Goal: Information Seeking & Learning: Compare options

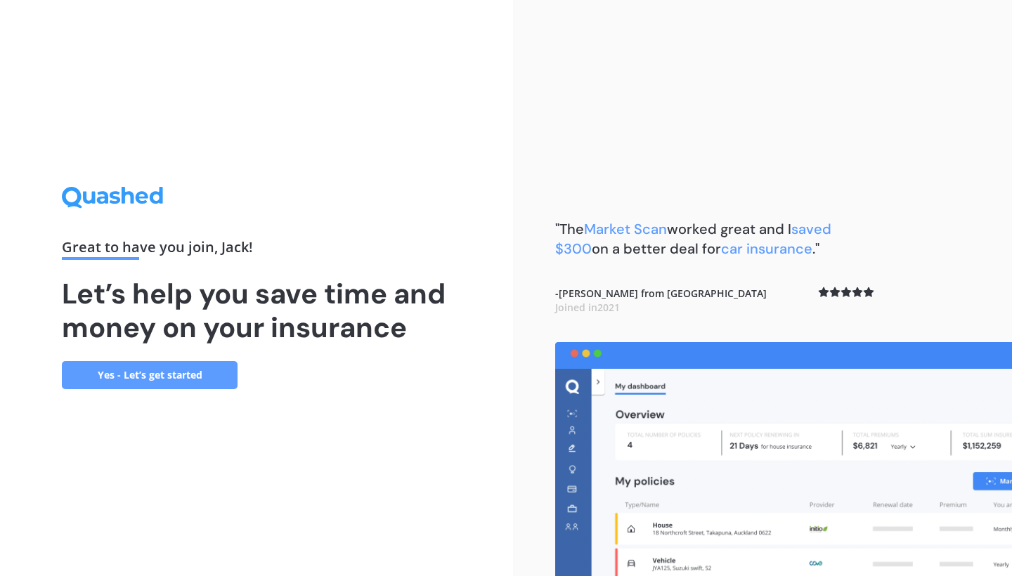
click at [94, 376] on link "Yes - Let’s get started" at bounding box center [150, 375] width 176 height 28
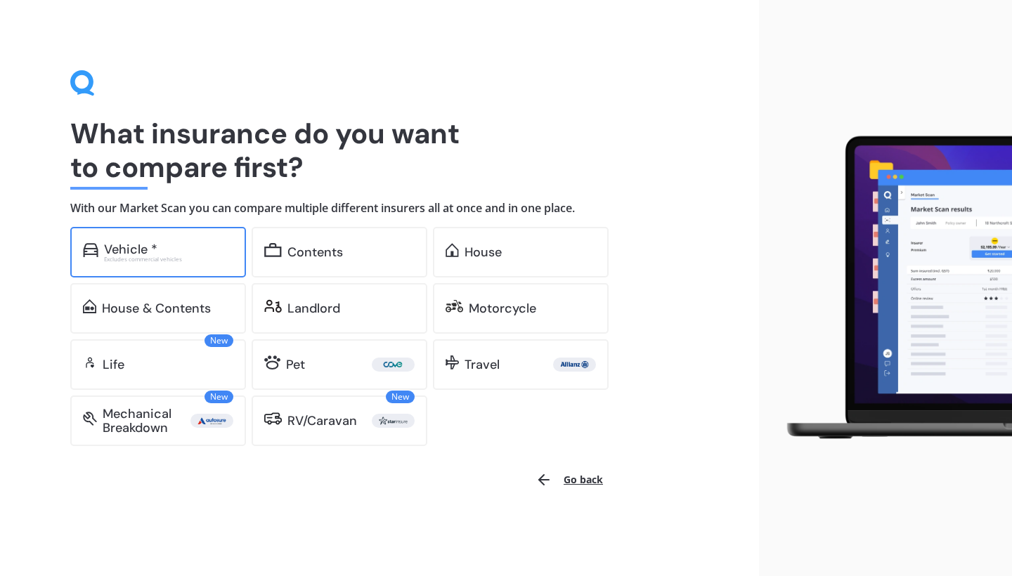
click at [165, 249] on div "Vehicle *" at bounding box center [168, 249] width 129 height 14
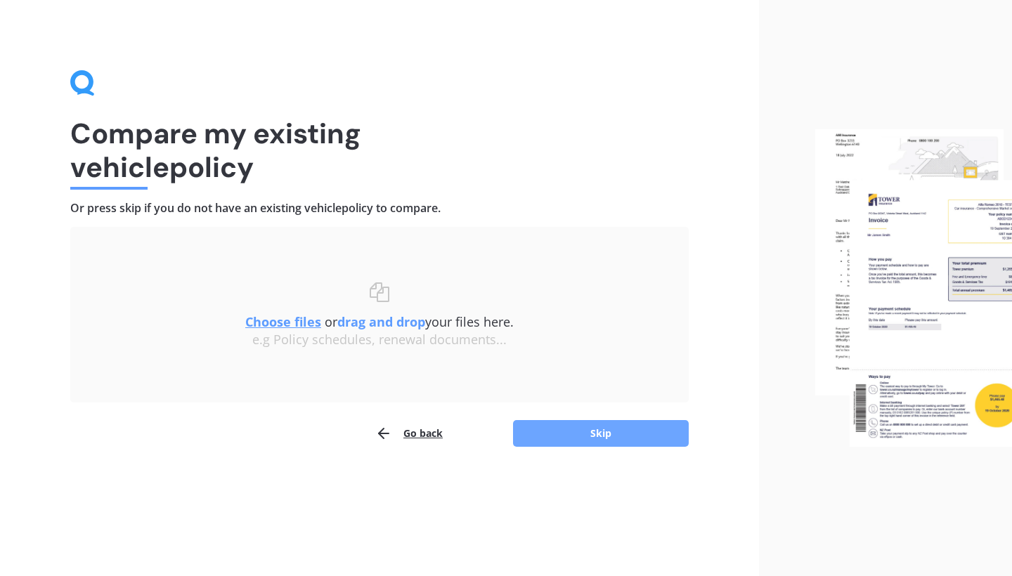
click at [566, 427] on button "Skip" at bounding box center [601, 433] width 176 height 27
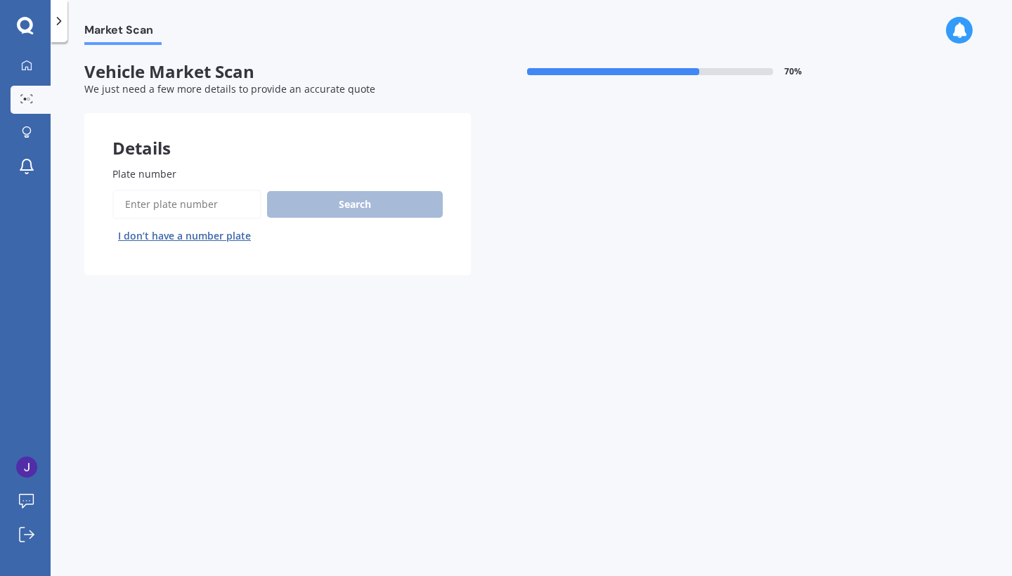
click at [233, 212] on input "Plate number" at bounding box center [186, 205] width 149 height 30
type input "QQL940"
drag, startPoint x: 358, startPoint y: 212, endPoint x: 744, endPoint y: 17, distance: 432.2
click at [358, 212] on button "Search" at bounding box center [355, 204] width 176 height 27
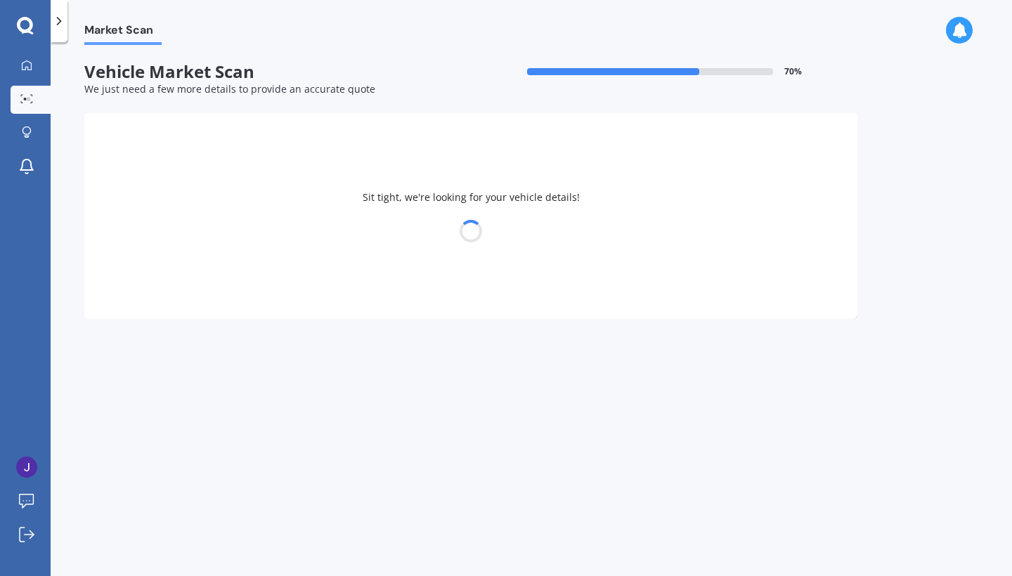
select select "MAZDA"
select select "AXELA"
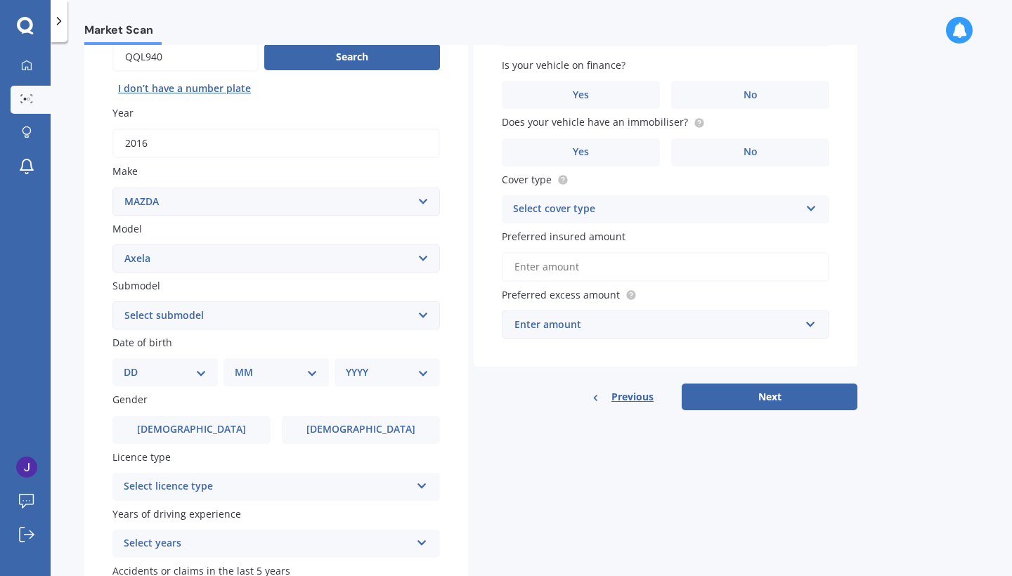
scroll to position [169, 0]
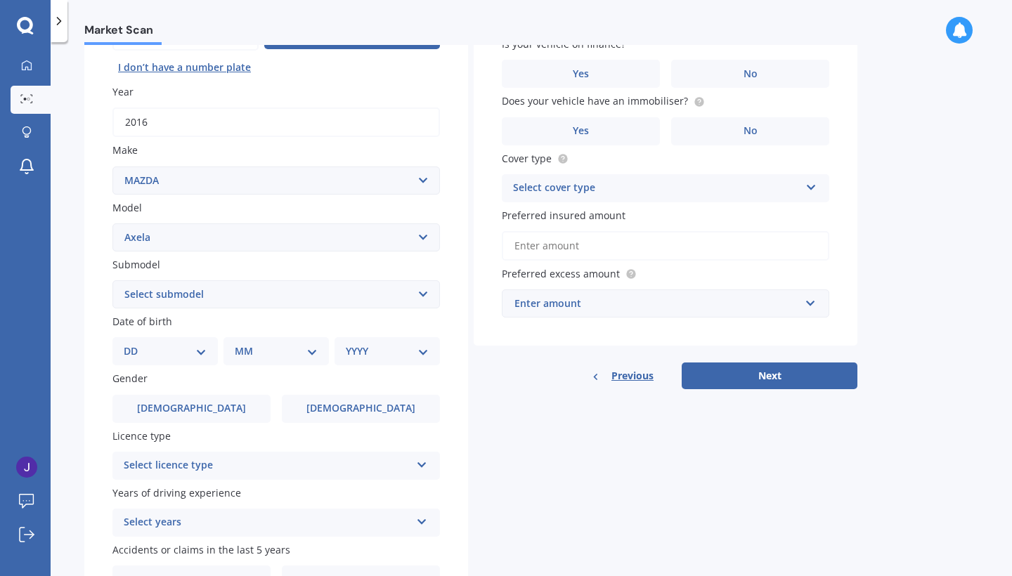
select select "09"
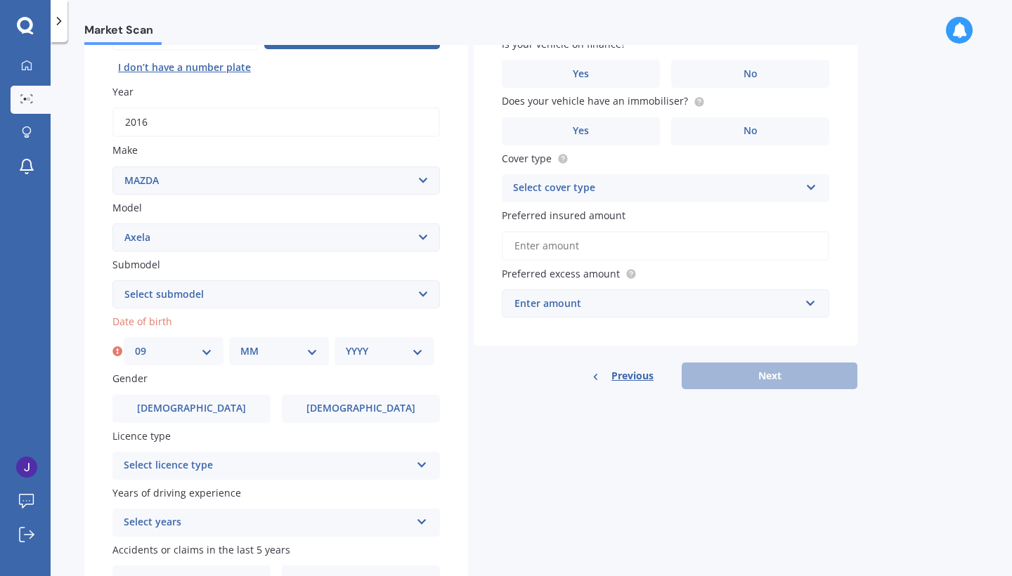
select select "10"
select select "2000"
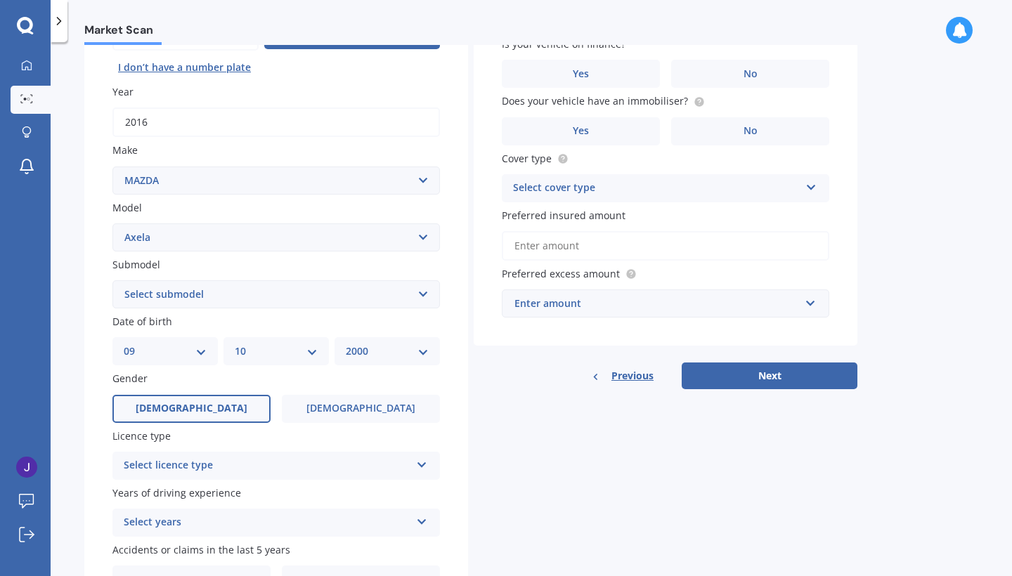
click at [180, 405] on span "[DEMOGRAPHIC_DATA]" at bounding box center [192, 409] width 112 height 12
click at [0, 0] on input "[DEMOGRAPHIC_DATA]" at bounding box center [0, 0] width 0 height 0
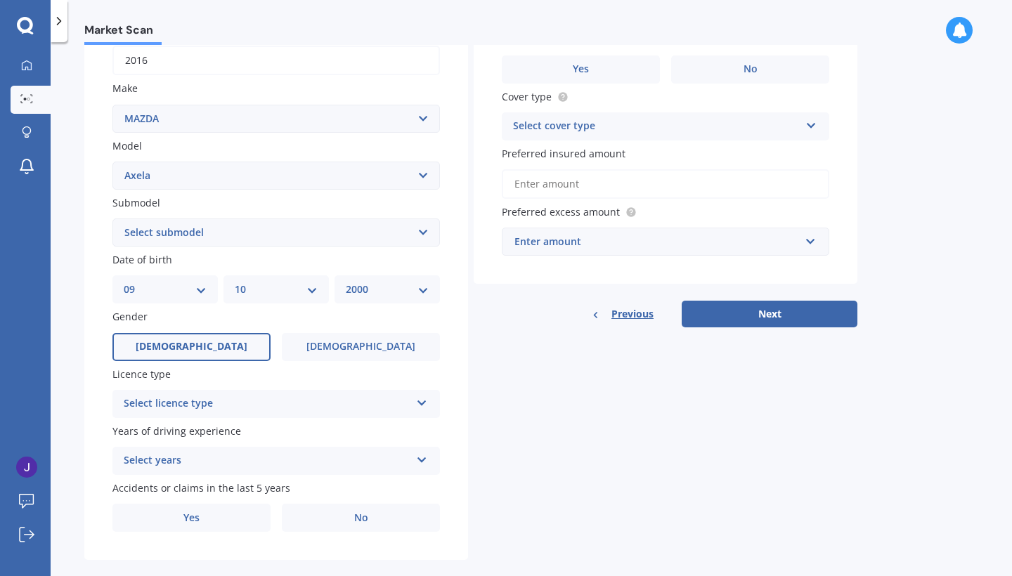
scroll to position [231, 0]
click at [239, 389] on div "Select licence type NZ Full NZ Restricted NZ Learners [GEOGRAPHIC_DATA] [GEOGRA…" at bounding box center [276, 403] width 328 height 28
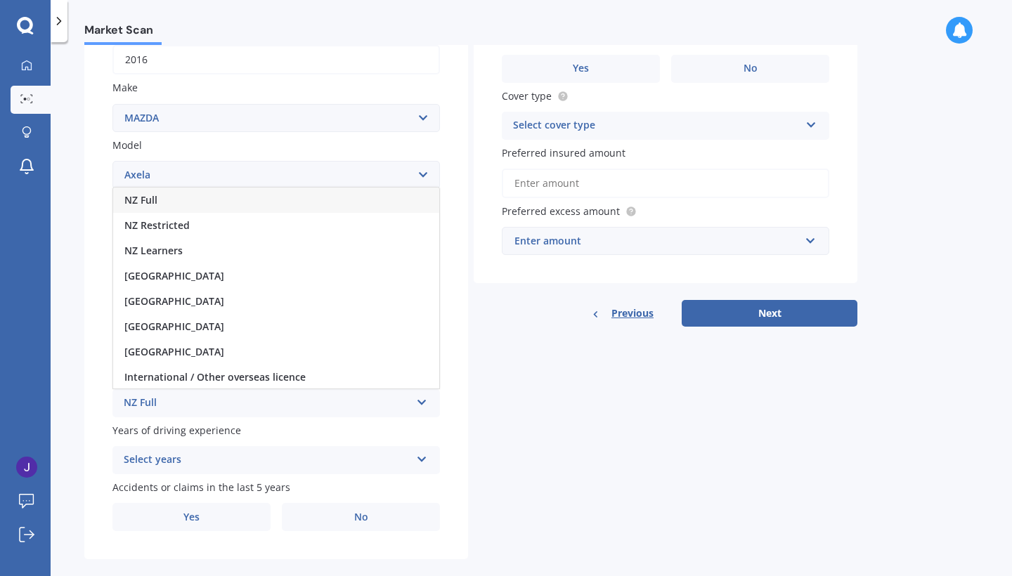
click at [183, 195] on div "NZ Full" at bounding box center [276, 200] width 326 height 25
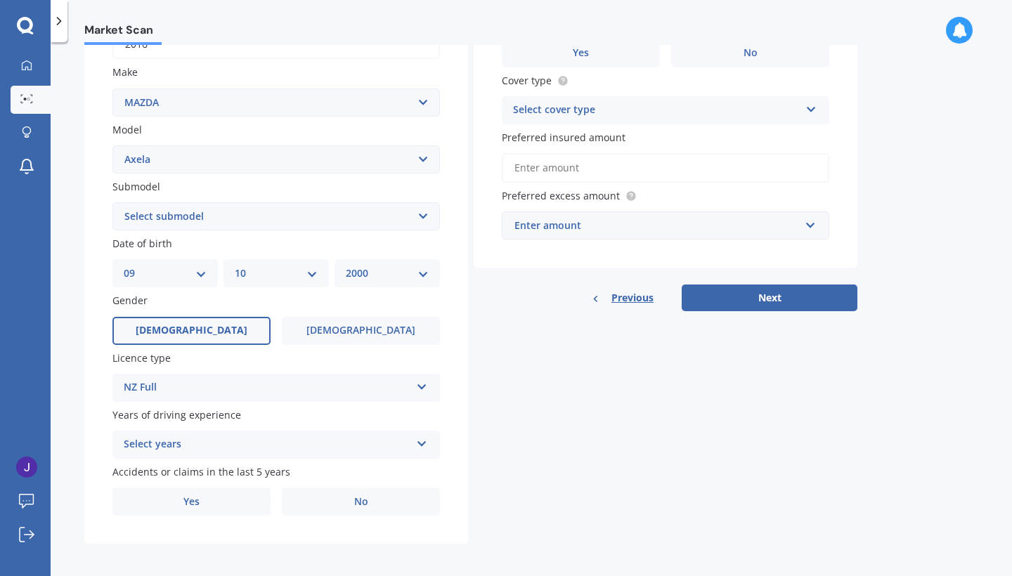
scroll to position [246, 0]
click at [195, 443] on div "Select years" at bounding box center [267, 445] width 287 height 17
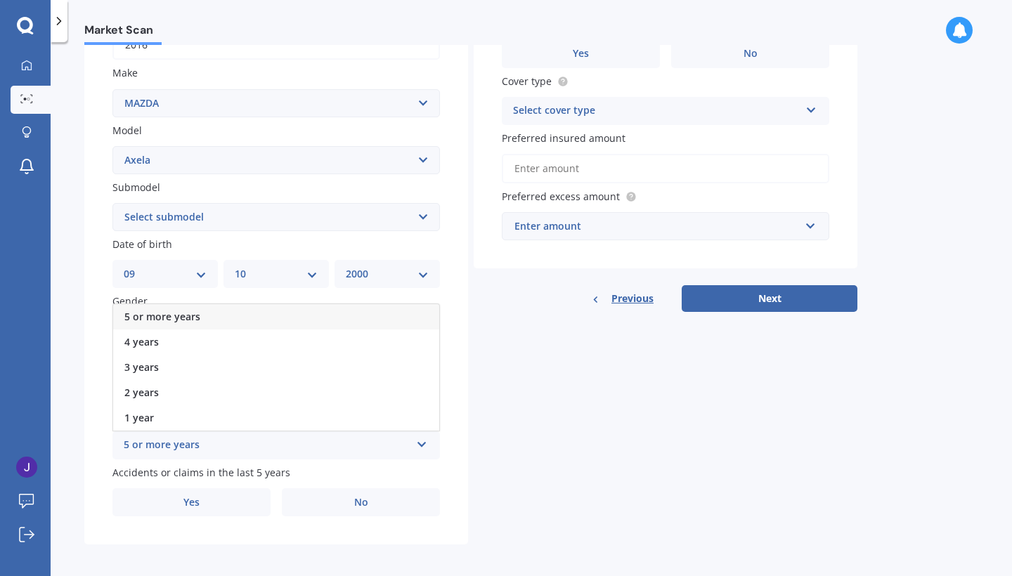
click at [183, 310] on span "5 or more years" at bounding box center [162, 316] width 76 height 13
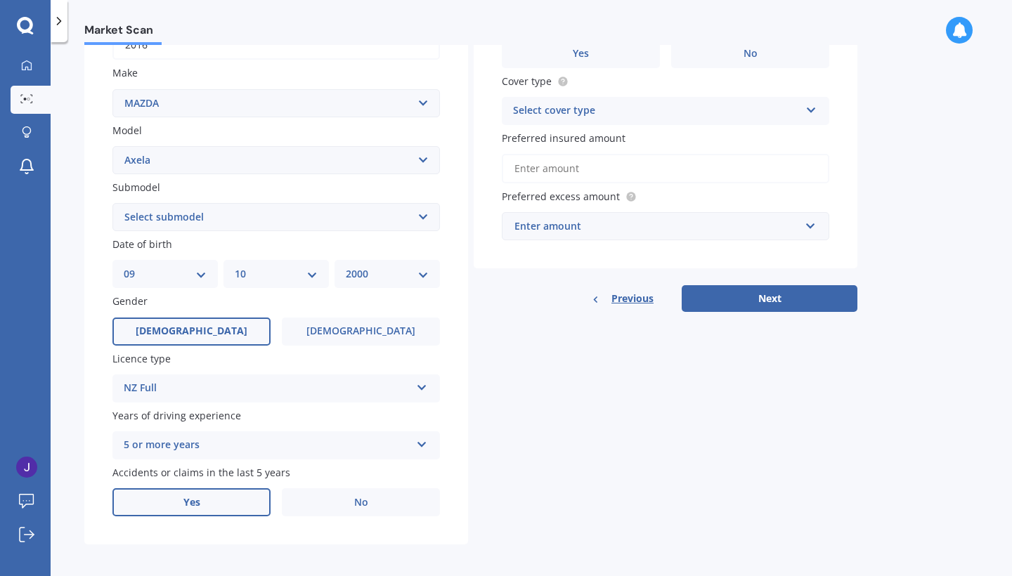
click at [209, 503] on label "Yes" at bounding box center [191, 502] width 158 height 28
click at [0, 0] on input "Yes" at bounding box center [0, 0] width 0 height 0
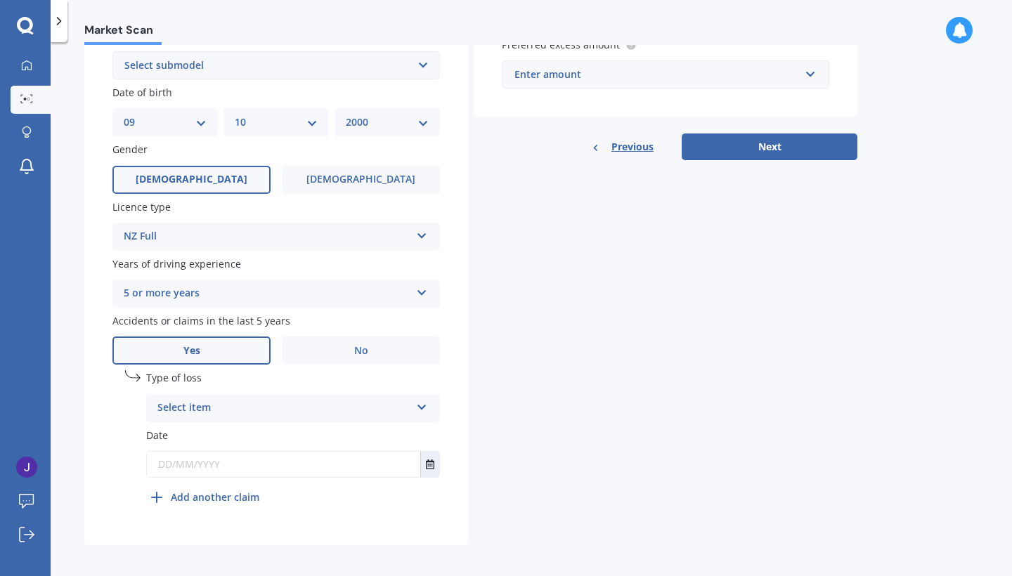
scroll to position [397, 0]
click at [280, 405] on div "Select item" at bounding box center [283, 409] width 253 height 17
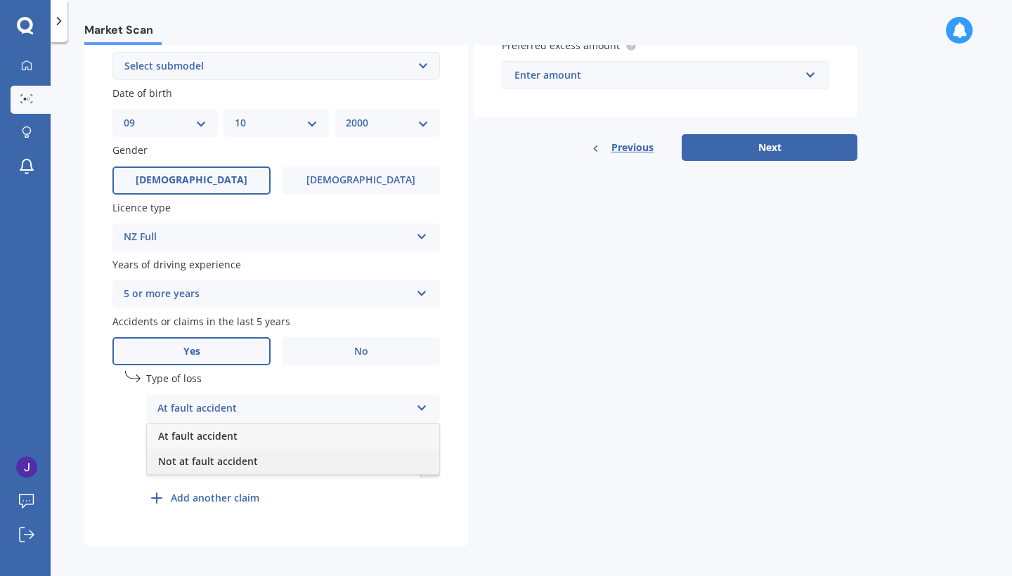
click at [234, 455] on span "Not at fault accident" at bounding box center [208, 461] width 100 height 13
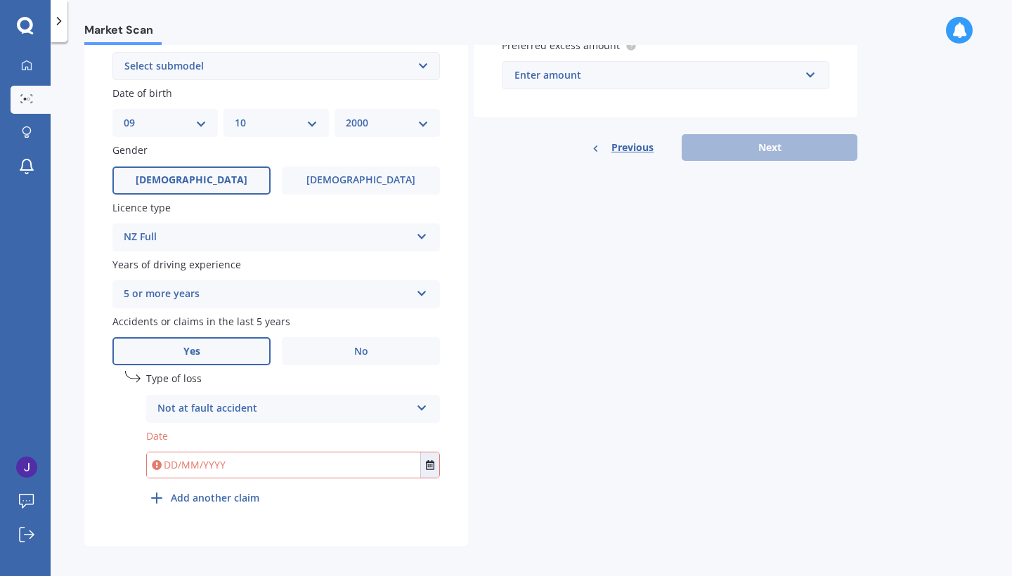
click at [197, 455] on input "text" at bounding box center [283, 465] width 273 height 25
type input "[DATE]"
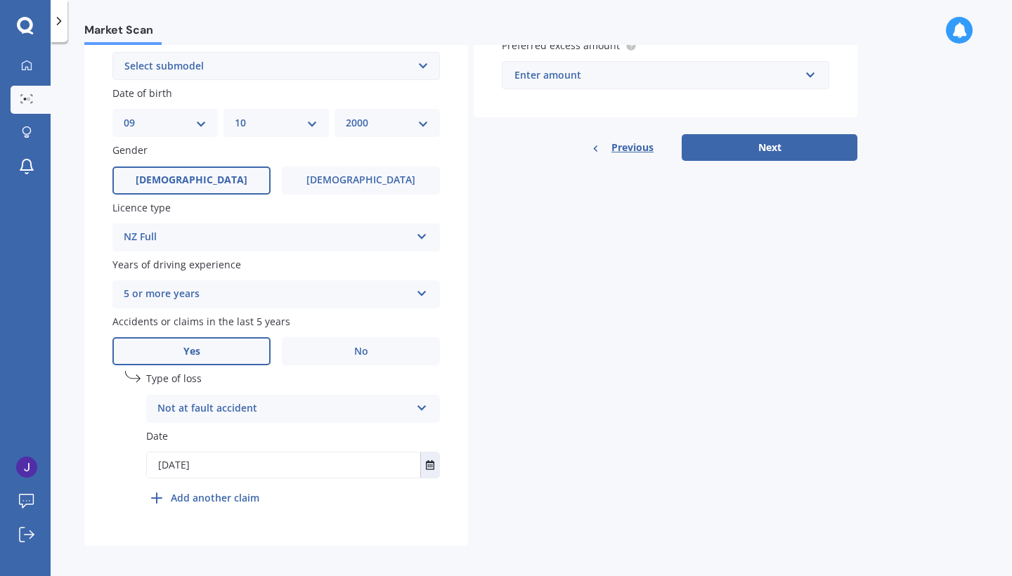
click at [519, 337] on div "Details Plate number Search I don’t have a number plate Year [DATE] Make Select…" at bounding box center [470, 131] width 773 height 830
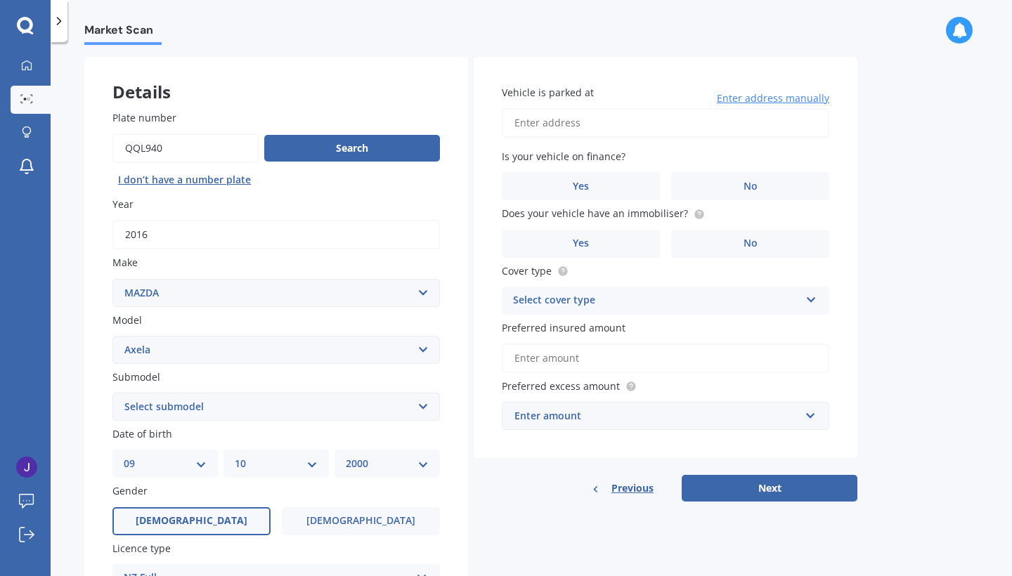
scroll to position [0, 0]
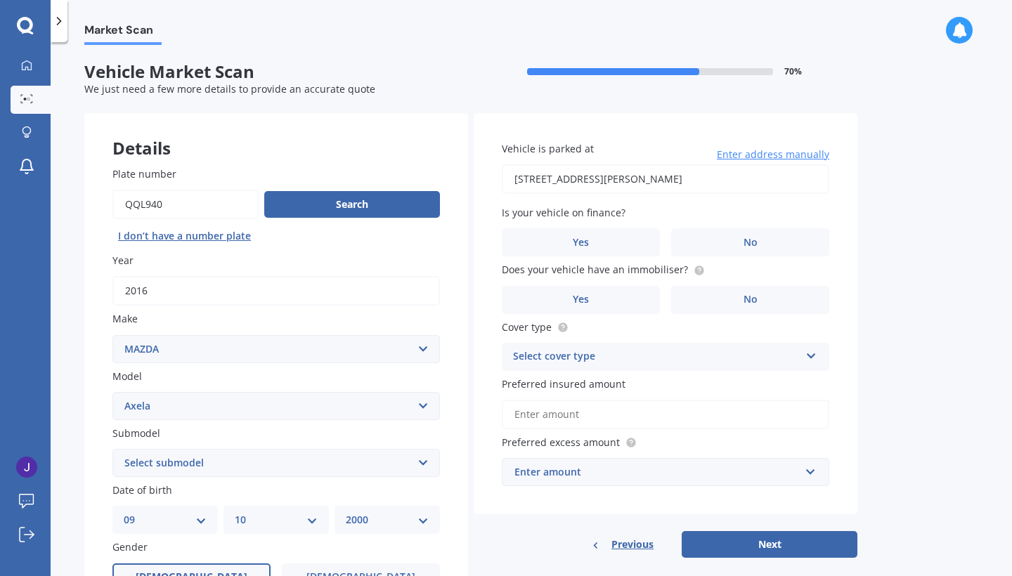
type input "[STREET_ADDRESS][PERSON_NAME]"
click at [690, 243] on label "No" at bounding box center [750, 242] width 158 height 28
click at [0, 0] on input "No" at bounding box center [0, 0] width 0 height 0
click at [694, 270] on circle at bounding box center [698, 270] width 9 height 9
click at [595, 304] on label "Yes" at bounding box center [581, 300] width 158 height 28
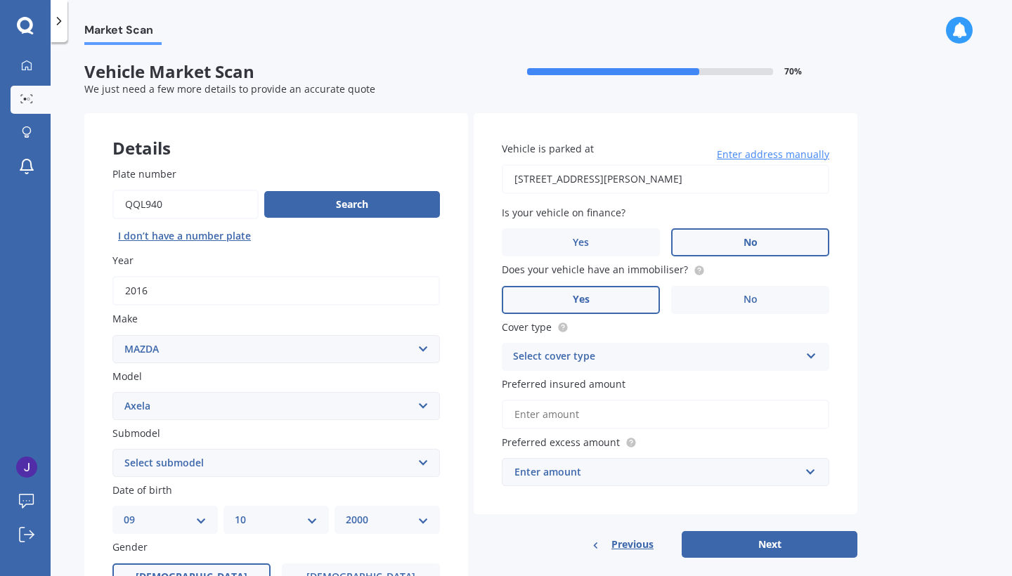
click at [0, 0] on input "Yes" at bounding box center [0, 0] width 0 height 0
click at [635, 352] on div "Select cover type" at bounding box center [656, 357] width 287 height 17
click at [595, 384] on div "Comprehensive" at bounding box center [666, 384] width 326 height 25
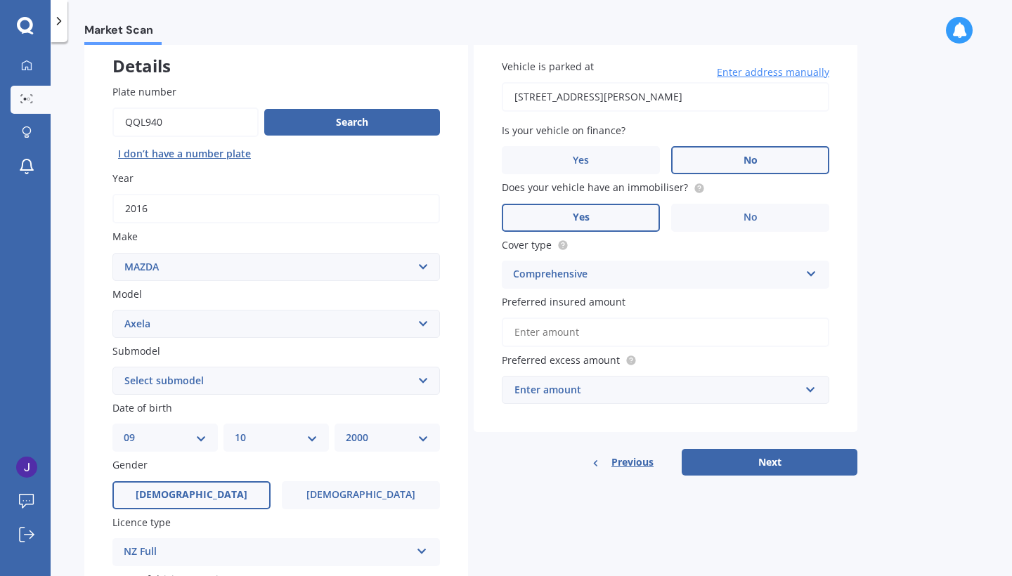
scroll to position [85, 0]
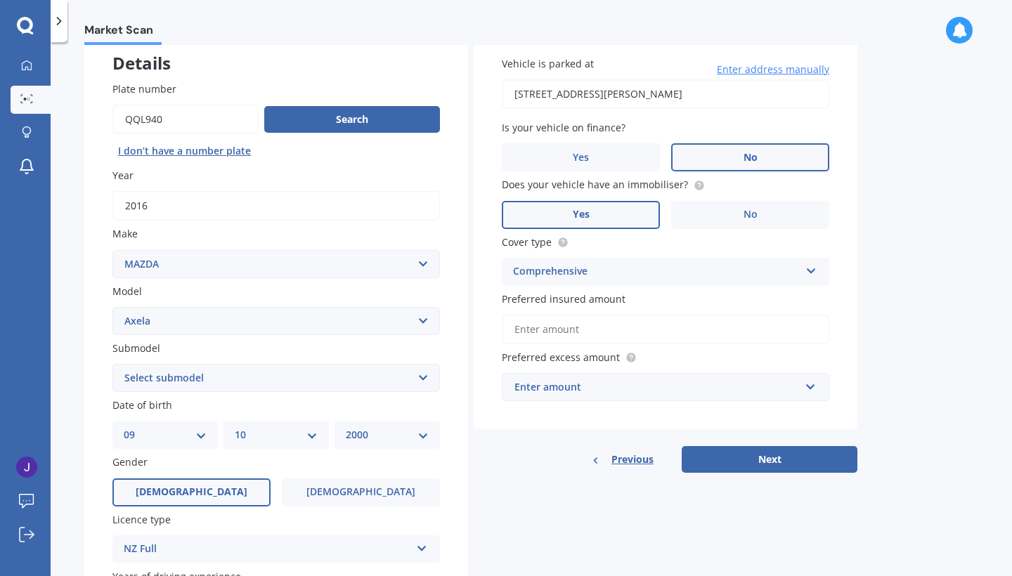
click at [558, 326] on input "Preferred insured amount" at bounding box center [666, 330] width 328 height 30
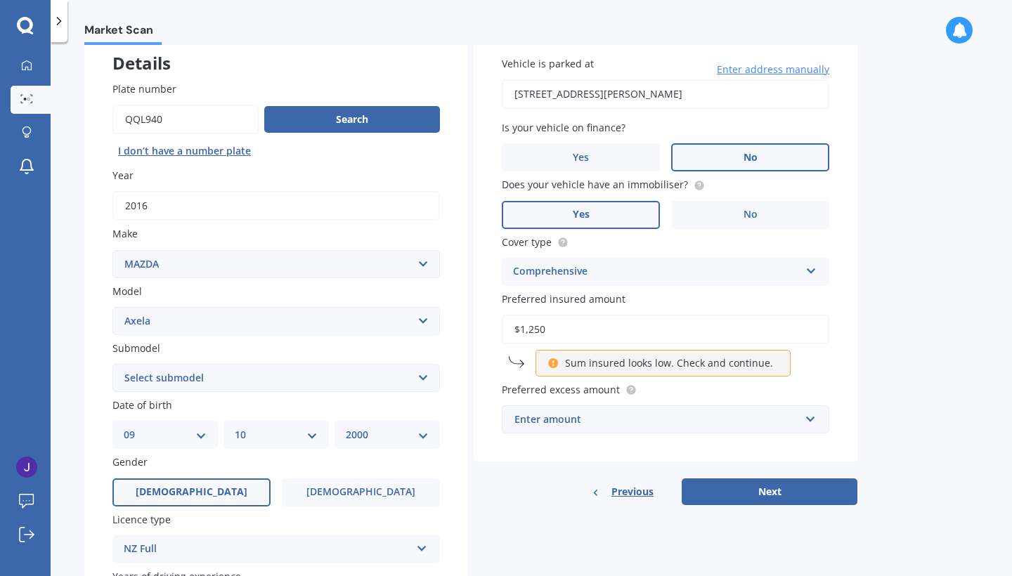
type input "$12,500"
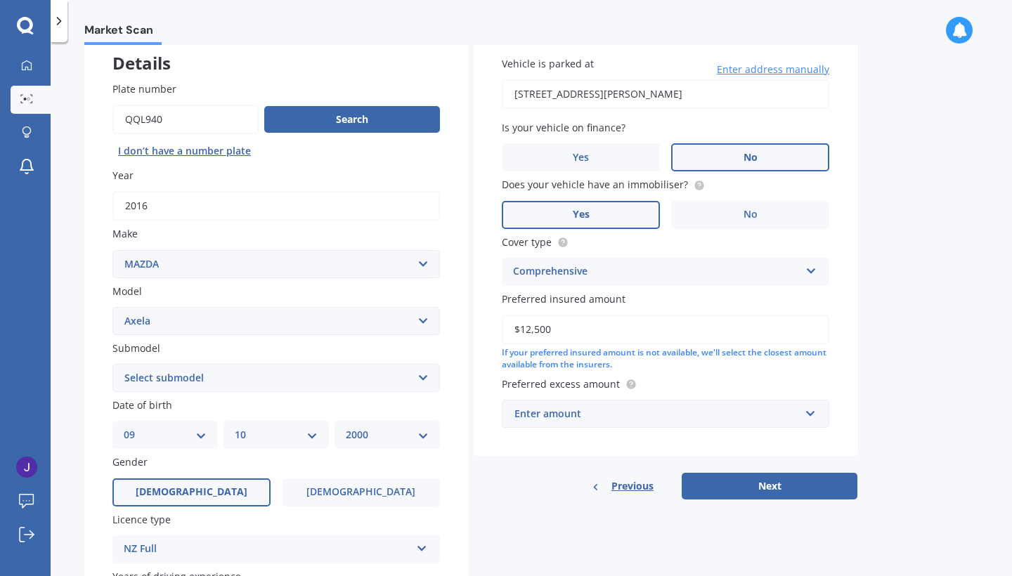
click at [620, 415] on div "Enter amount" at bounding box center [656, 413] width 285 height 15
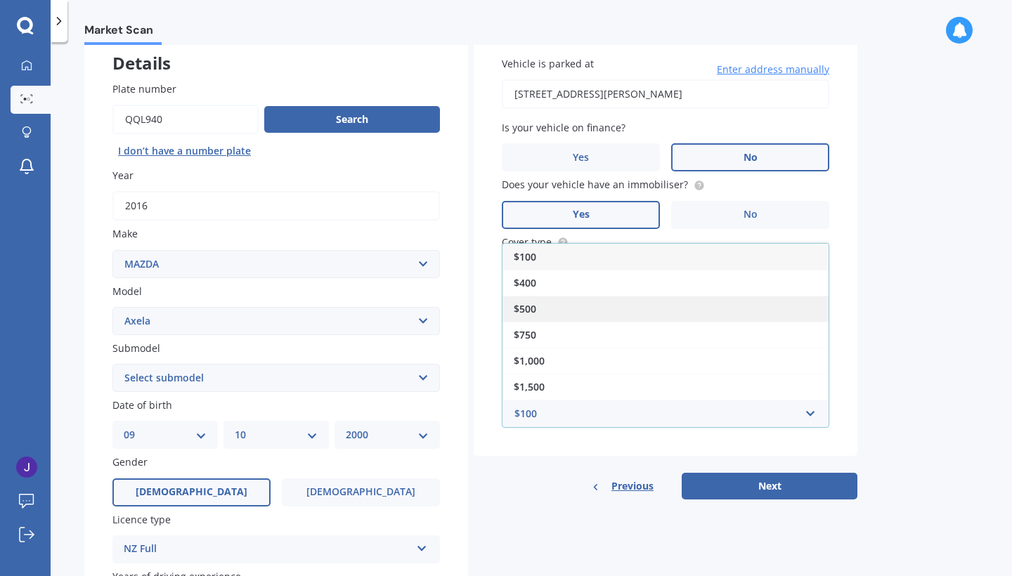
click at [605, 304] on div "$500" at bounding box center [666, 309] width 326 height 26
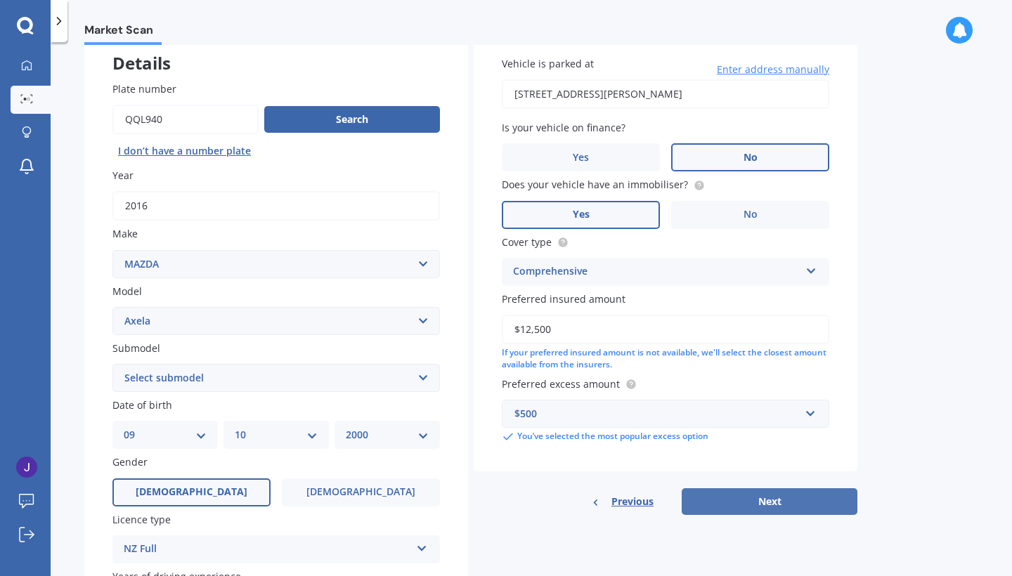
click at [741, 501] on button "Next" at bounding box center [770, 501] width 176 height 27
select select "(ALL OTHER)"
click at [731, 500] on button "Next" at bounding box center [770, 501] width 176 height 27
select select "09"
select select "10"
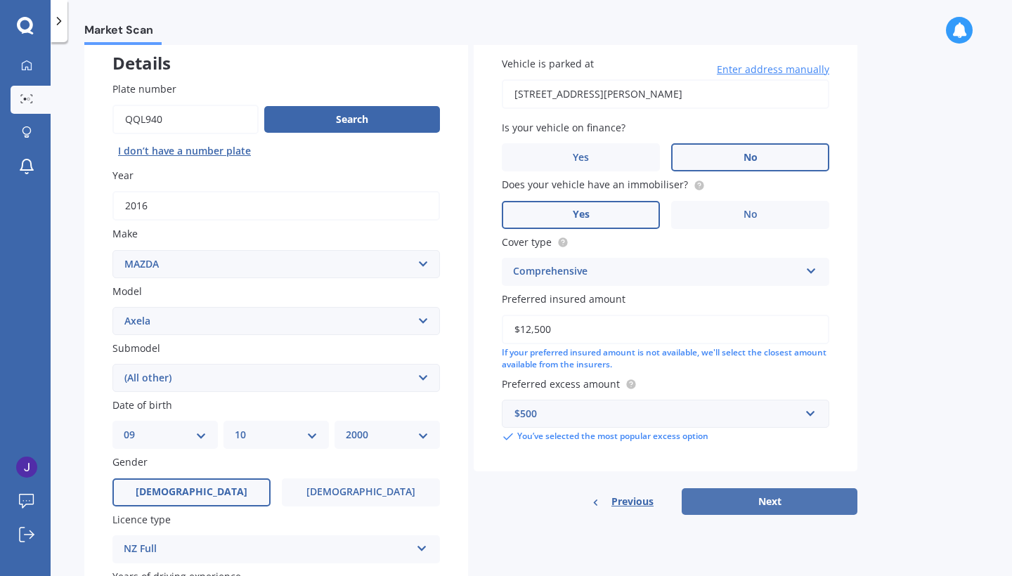
select select "2000"
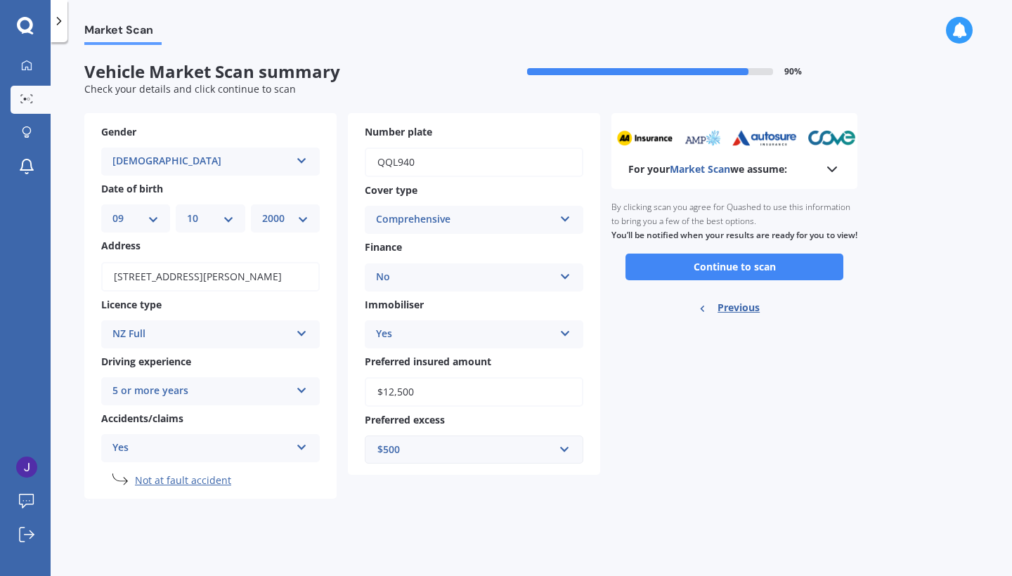
scroll to position [0, 0]
click at [737, 266] on button "Continue to scan" at bounding box center [734, 267] width 218 height 27
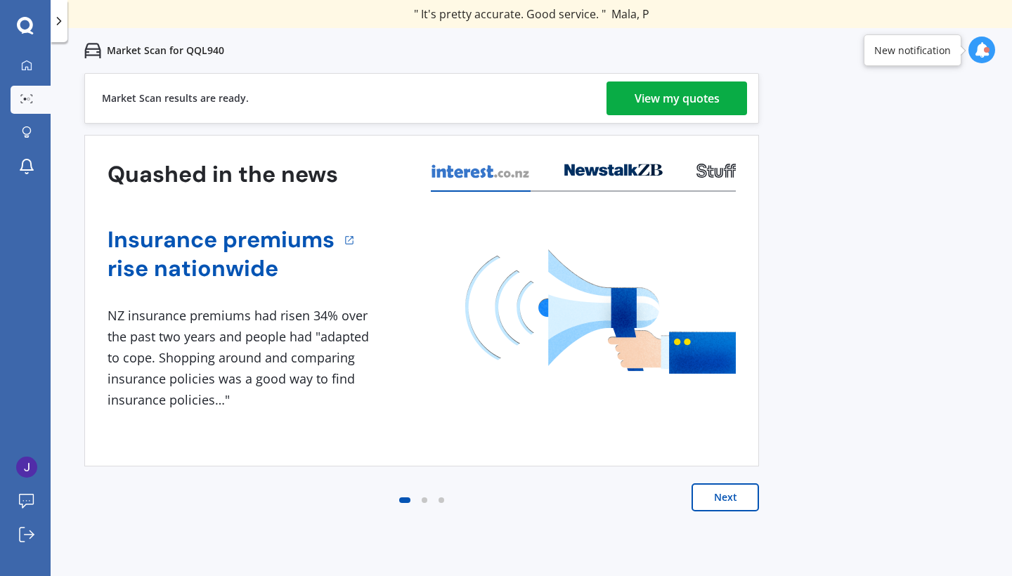
click at [673, 96] on div "View my quotes" at bounding box center [677, 99] width 85 height 34
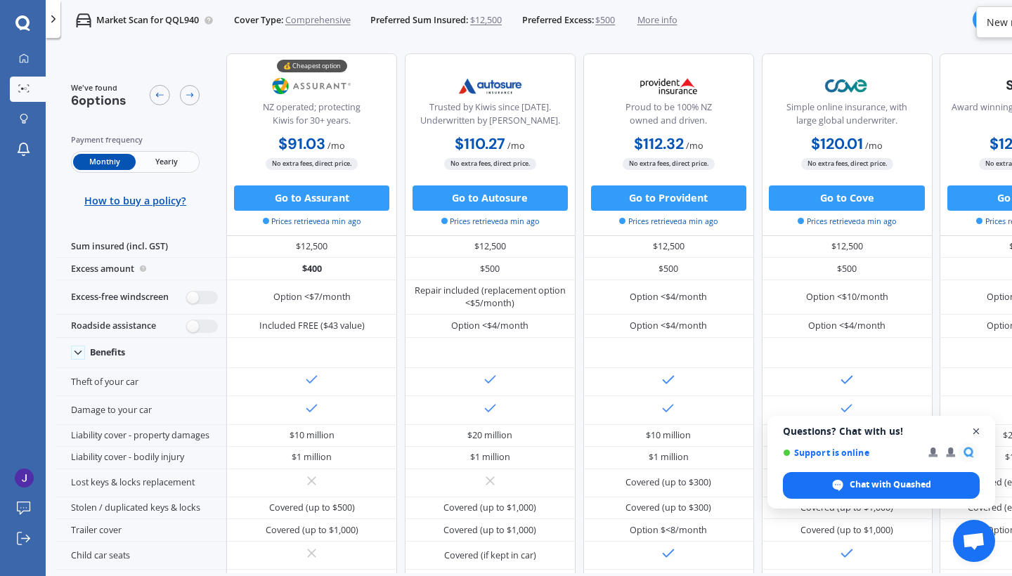
click at [979, 431] on span "Close chat" at bounding box center [977, 432] width 18 height 18
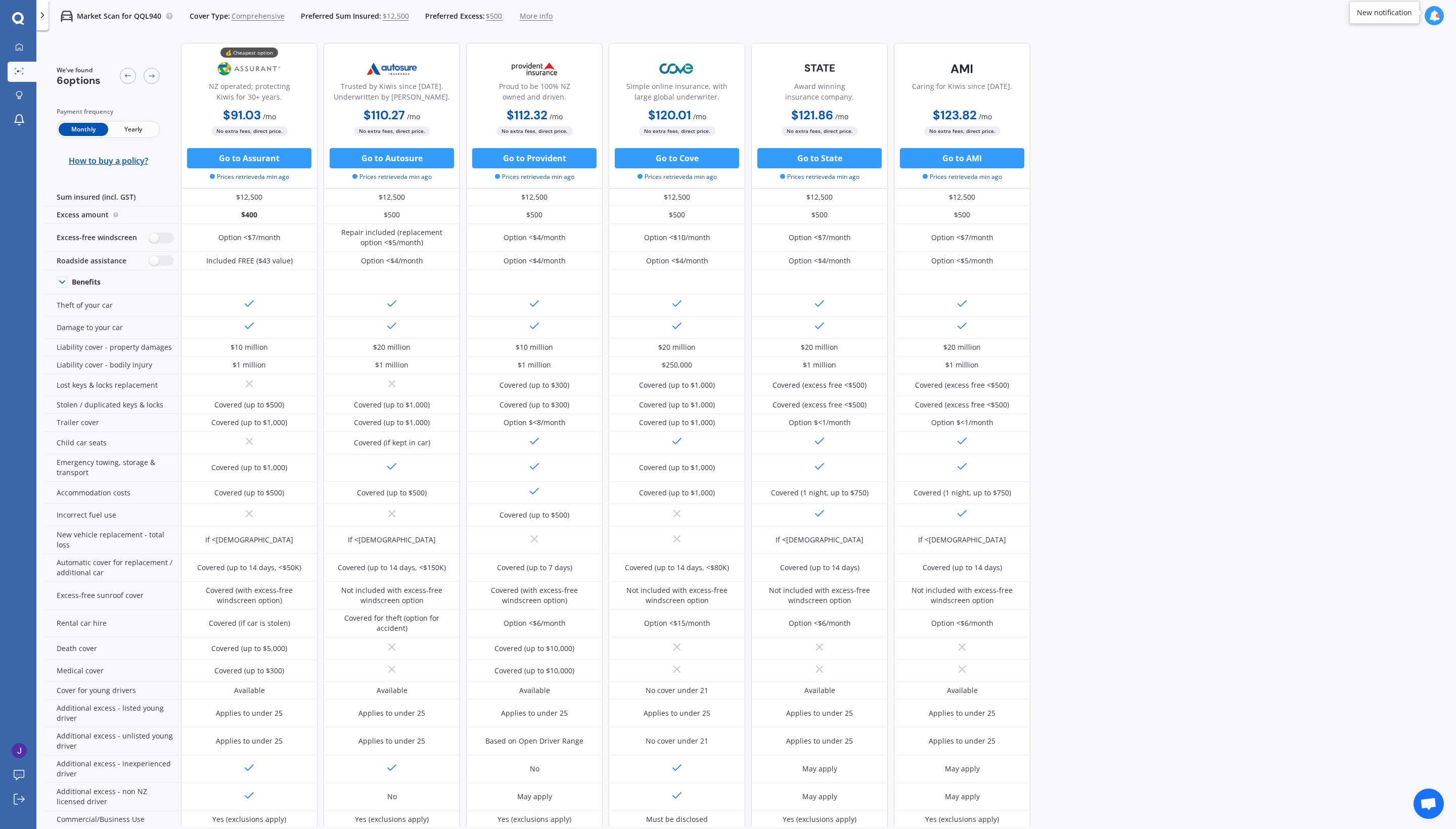
click at [727, 313] on div "We've found 6 options Payment frequency Monthly Yearly How to buy a policy? 💰 C…" at bounding box center [750, 430] width 1411 height 792
